Goal: Use online tool/utility: Use online tool/utility

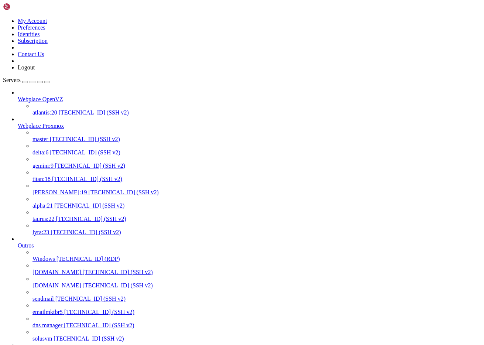
scroll to position [340, 0]
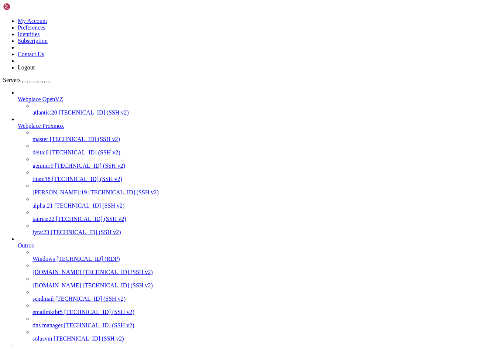
click at [50, 136] on span "[TECHNICAL_ID] (SSH v2)" at bounding box center [85, 139] width 70 height 6
